Goal: Task Accomplishment & Management: Manage account settings

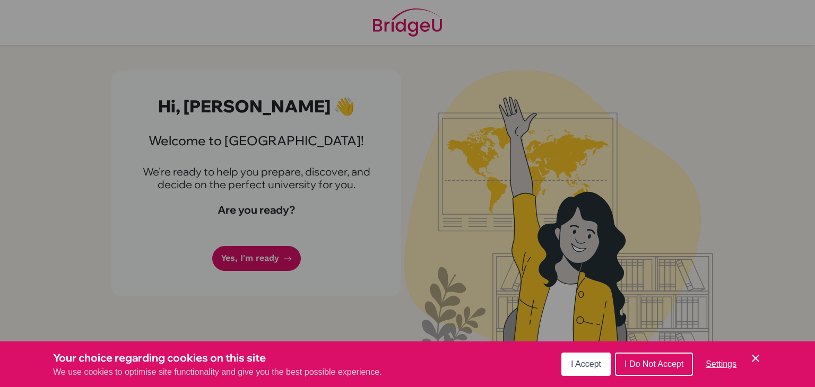
click at [589, 372] on button "I Accept" at bounding box center [585, 364] width 49 height 23
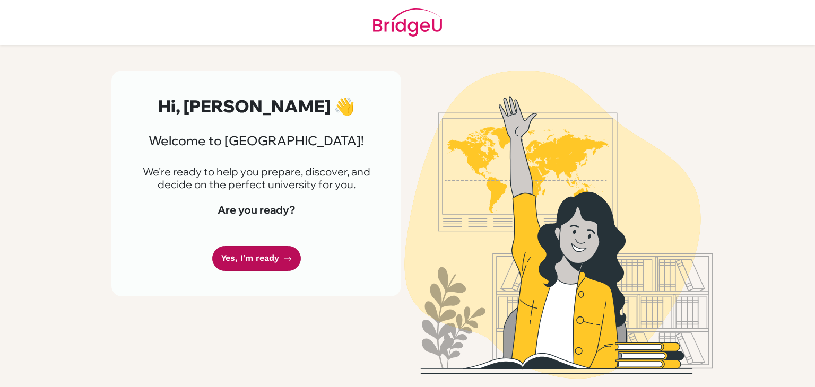
click at [272, 264] on link "Yes, I'm ready" at bounding box center [256, 258] width 89 height 25
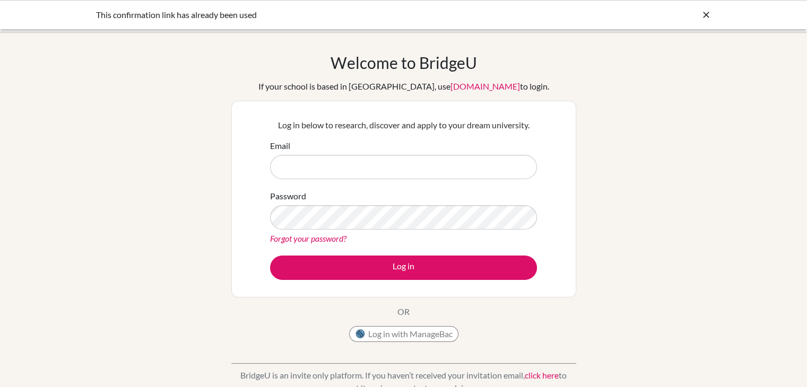
click at [335, 167] on input "Email" at bounding box center [403, 167] width 267 height 24
type input "s"
paste input "s23-0060@reedleyschool.com"
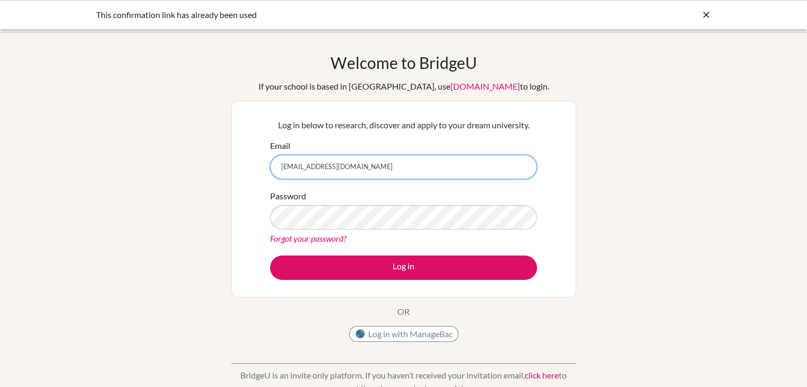
type input "s23-0060@reedleyschool.com"
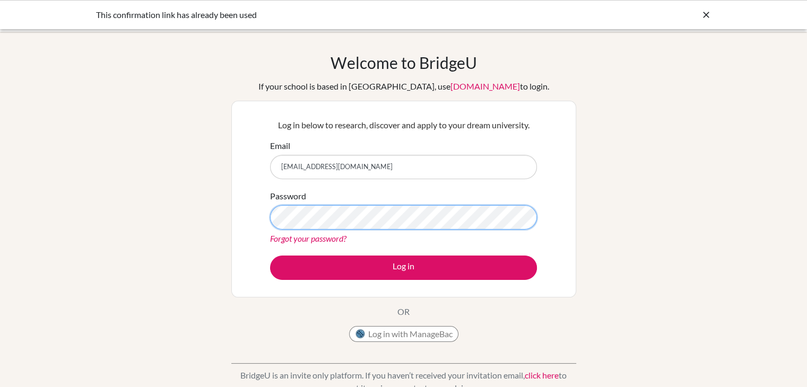
click at [270, 256] on button "Log in" at bounding box center [403, 268] width 267 height 24
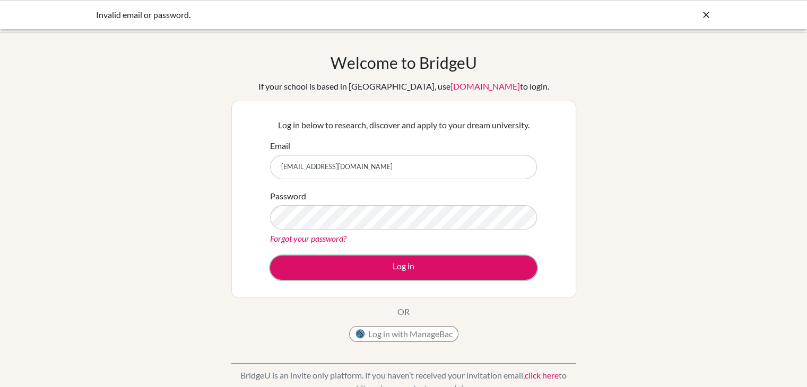
click at [356, 267] on button "Log in" at bounding box center [403, 268] width 267 height 24
click at [315, 239] on link "Forgot your password?" at bounding box center [308, 238] width 76 height 10
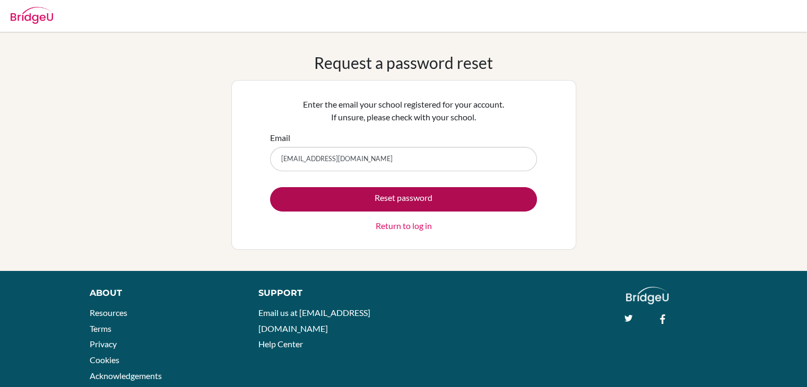
type input "s23-0060@reedleyschool.com"
click at [435, 199] on button "Reset password" at bounding box center [403, 199] width 267 height 24
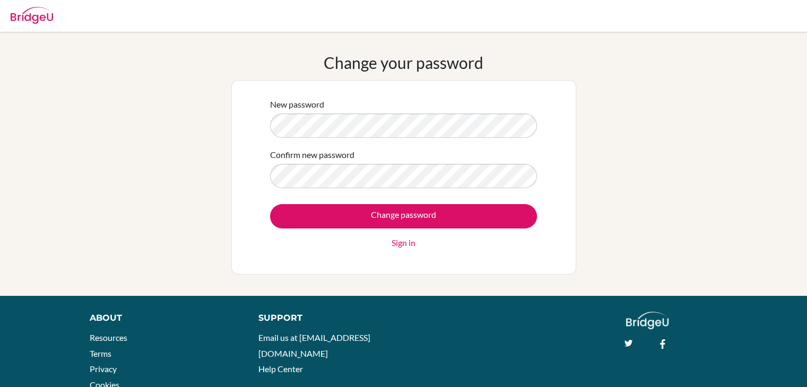
click at [207, 125] on div "Change your password New password Confirm new password Change password Sign in" at bounding box center [403, 164] width 807 height 222
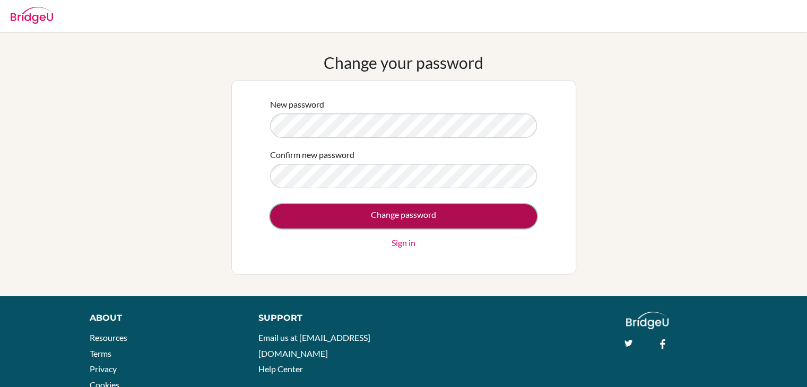
click at [359, 206] on input "Change password" at bounding box center [403, 216] width 267 height 24
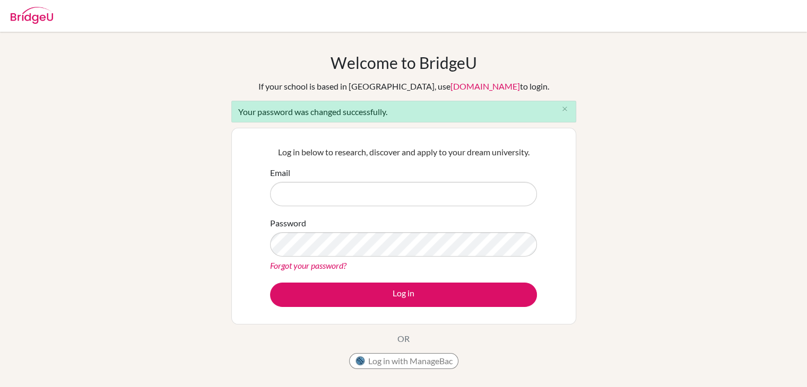
click at [780, 40] on div "Welcome to [GEOGRAPHIC_DATA] If your school is based in [GEOGRAPHIC_DATA], use …" at bounding box center [403, 240] width 807 height 416
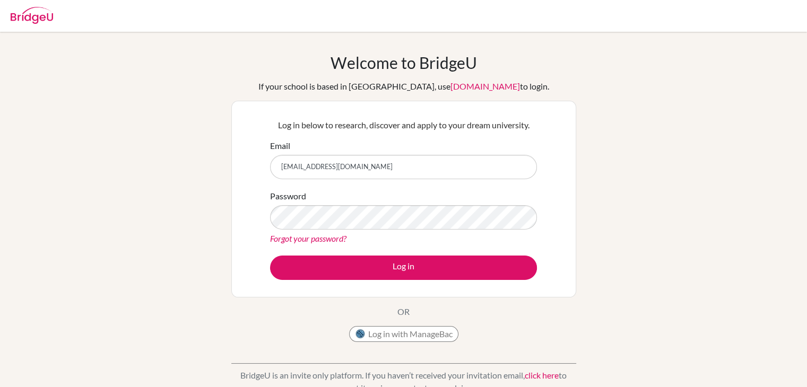
type input "[EMAIL_ADDRESS][DOMAIN_NAME]"
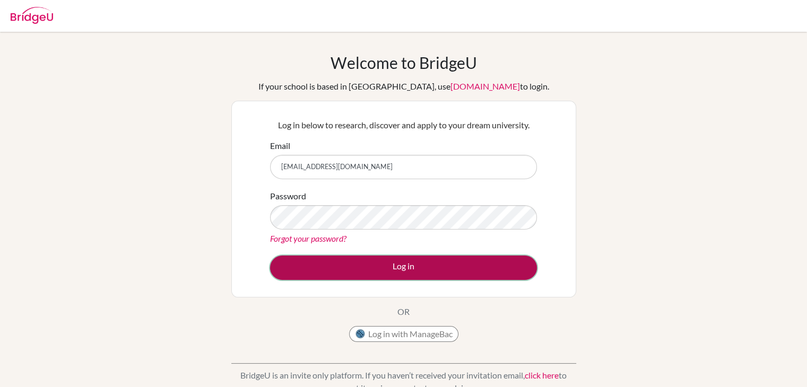
click at [371, 263] on button "Log in" at bounding box center [403, 268] width 267 height 24
